Goal: Information Seeking & Learning: Learn about a topic

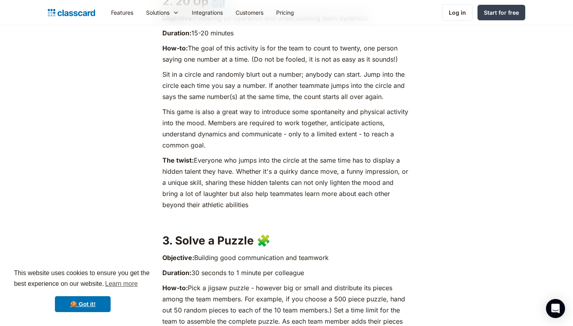
scroll to position [1062, 0]
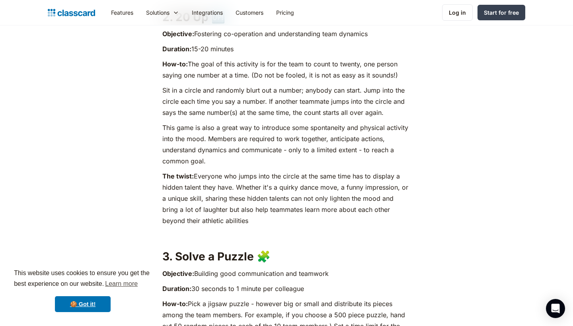
click at [178, 186] on p "The twist: Everyone who jumps into the circle at the same time has to display a…" at bounding box center [286, 199] width 248 height 56
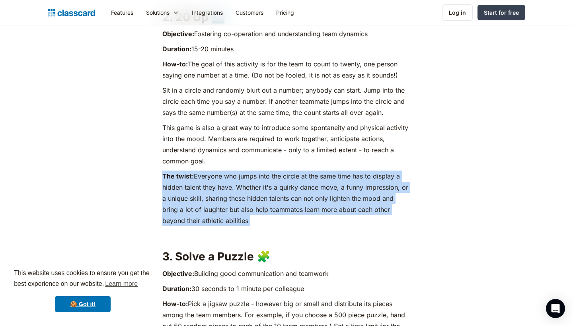
click at [178, 186] on p "The twist: Everyone who jumps into the circle at the same time has to display a…" at bounding box center [286, 199] width 248 height 56
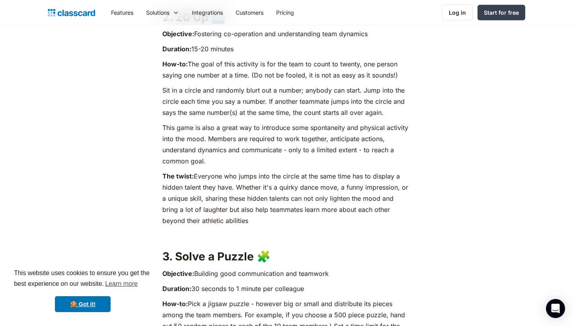
click at [202, 163] on p "This game is also a great way to introduce some spontaneity and physical activi…" at bounding box center [286, 144] width 248 height 45
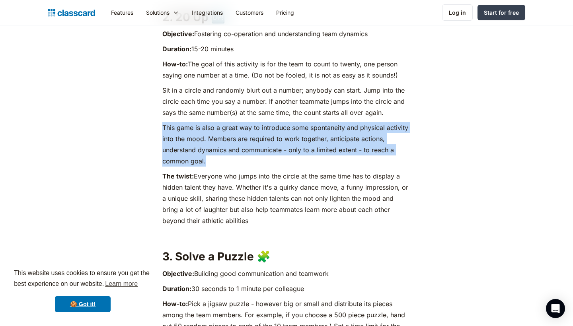
click at [202, 163] on p "This game is also a great way to introduce some spontaneity and physical activi…" at bounding box center [286, 144] width 248 height 45
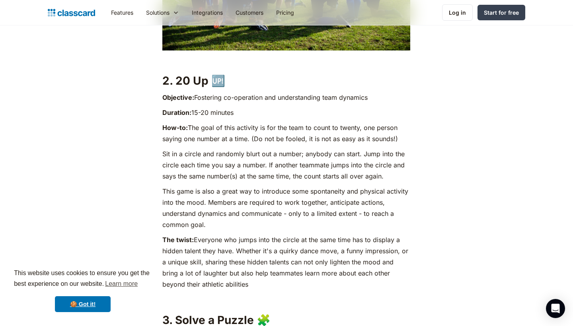
scroll to position [996, 0]
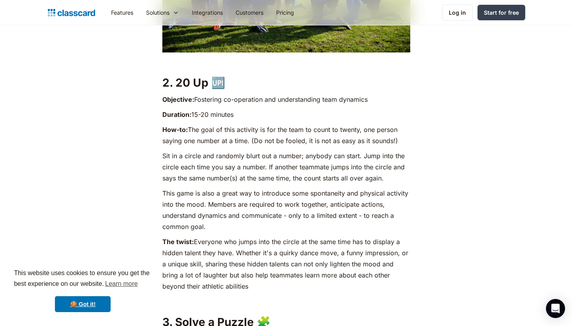
drag, startPoint x: 274, startPoint y: 80, endPoint x: 252, endPoint y: 282, distance: 203.2
click at [251, 282] on p "The twist: Everyone who jumps into the circle at the same time has to display a…" at bounding box center [286, 264] width 248 height 56
drag, startPoint x: 251, startPoint y: 282, endPoint x: 294, endPoint y: 109, distance: 177.7
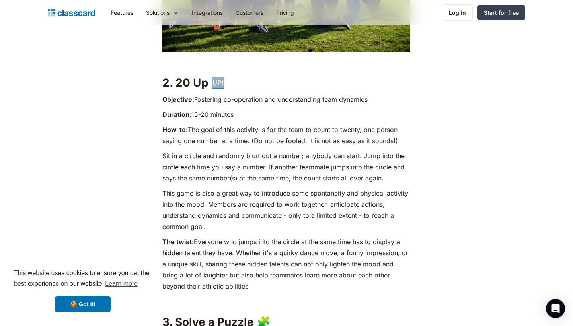
click at [294, 109] on p "Duration: 15-20 minutes" at bounding box center [286, 114] width 248 height 11
drag, startPoint x: 294, startPoint y: 109, endPoint x: 270, endPoint y: 223, distance: 116.3
click at [270, 223] on p "This game is also a great way to introduce some spontaneity and physical activi…" at bounding box center [286, 210] width 248 height 45
drag, startPoint x: 270, startPoint y: 223, endPoint x: 299, endPoint y: 117, distance: 110.3
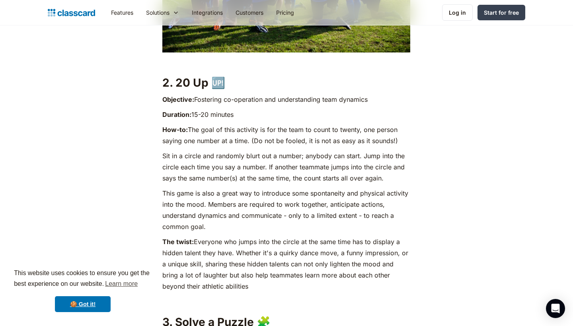
click at [299, 117] on p "Duration: 15-20 minutes" at bounding box center [286, 114] width 248 height 11
drag, startPoint x: 299, startPoint y: 117, endPoint x: 292, endPoint y: 221, distance: 104.5
click at [292, 221] on p "This game is also a great way to introduce some spontaneity and physical activi…" at bounding box center [286, 210] width 248 height 45
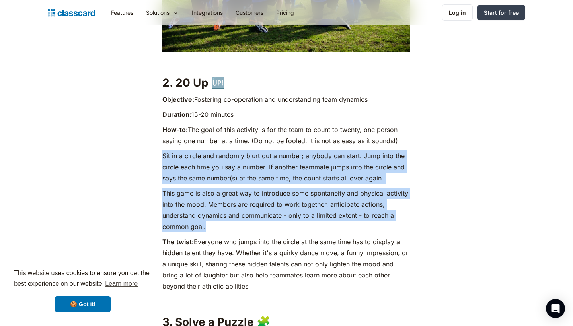
drag, startPoint x: 292, startPoint y: 221, endPoint x: 309, endPoint y: 145, distance: 78.3
click at [309, 145] on p "How-to: The goal of this activity is for the team to count to twenty, one perso…" at bounding box center [286, 135] width 248 height 22
drag, startPoint x: 309, startPoint y: 145, endPoint x: 305, endPoint y: 227, distance: 82.1
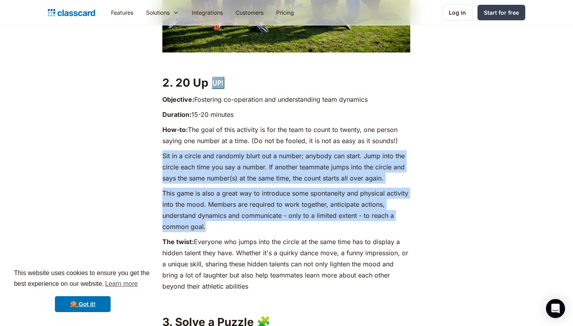
click at [305, 227] on p "This game is also a great way to introduce some spontaneity and physical activi…" at bounding box center [286, 210] width 248 height 45
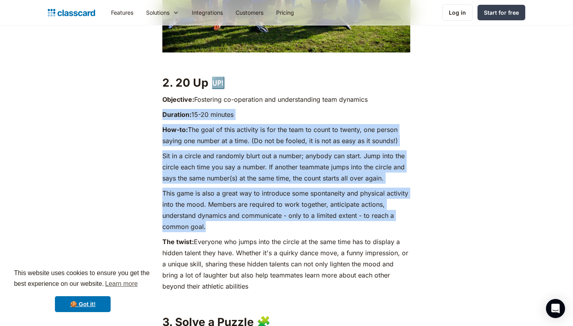
drag, startPoint x: 305, startPoint y: 227, endPoint x: 318, endPoint y: 102, distance: 125.6
click at [318, 102] on p "Objective: Fostering co-operation and understanding team dynamics" at bounding box center [286, 99] width 248 height 11
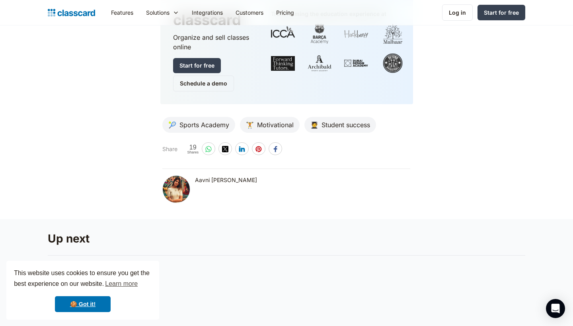
scroll to position [4773, 0]
